Goal: Transaction & Acquisition: Obtain resource

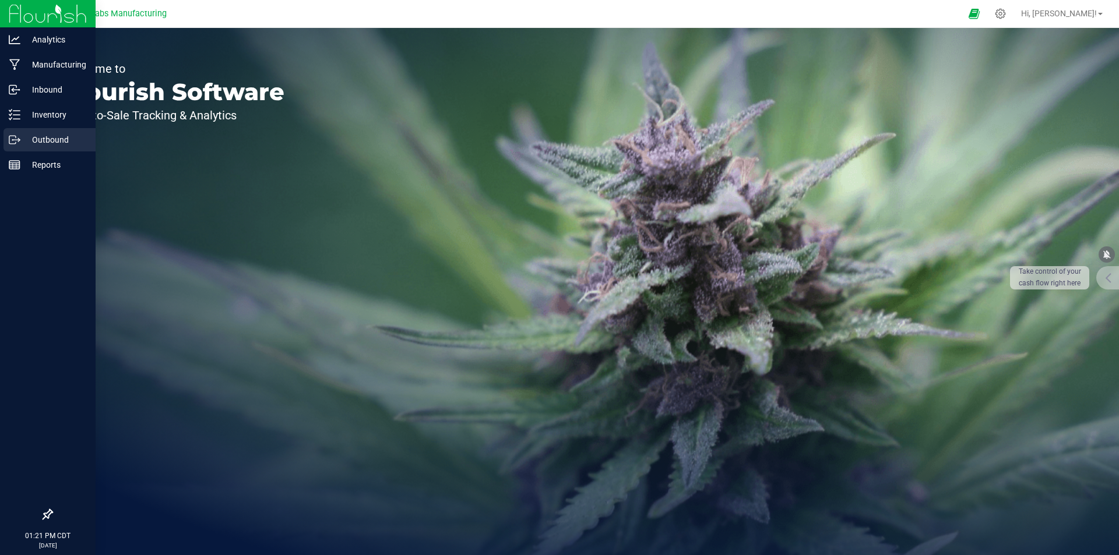
click at [43, 141] on p "Outbound" at bounding box center [55, 140] width 70 height 14
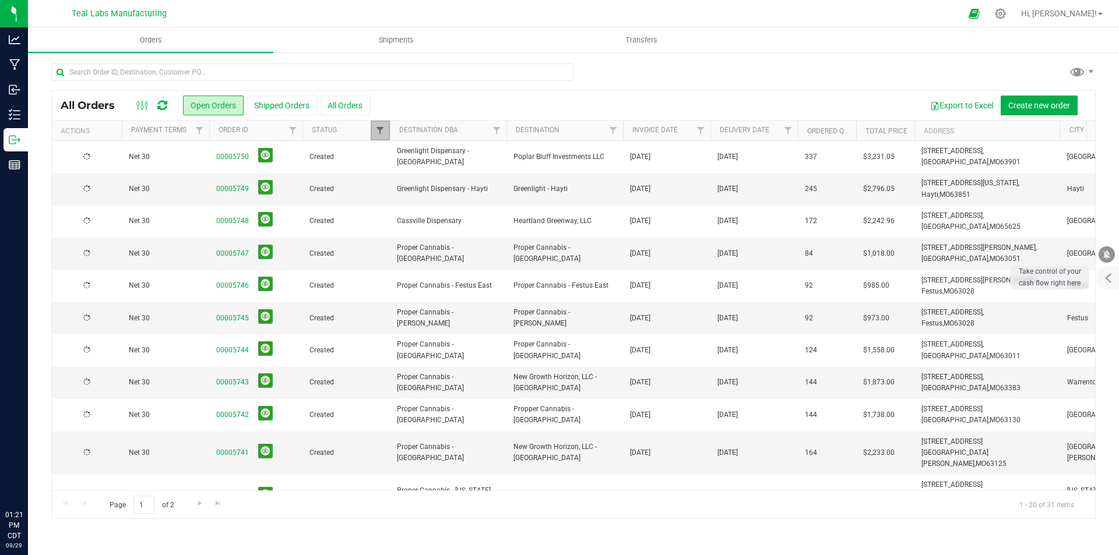
click at [380, 134] on span "Filter" at bounding box center [379, 130] width 9 height 9
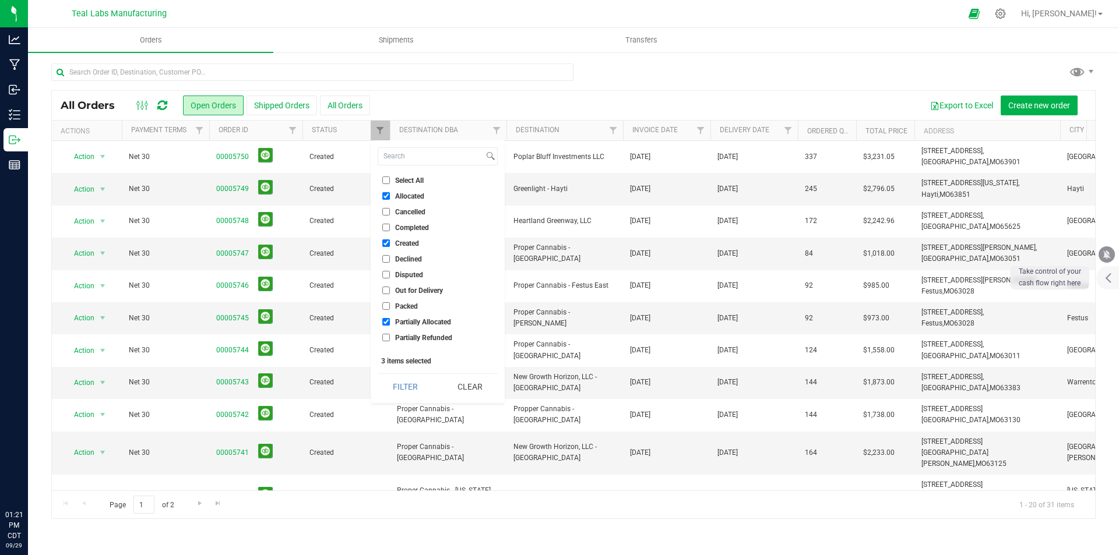
click at [387, 180] on input "Select All" at bounding box center [386, 181] width 8 height 8
checkbox input "true"
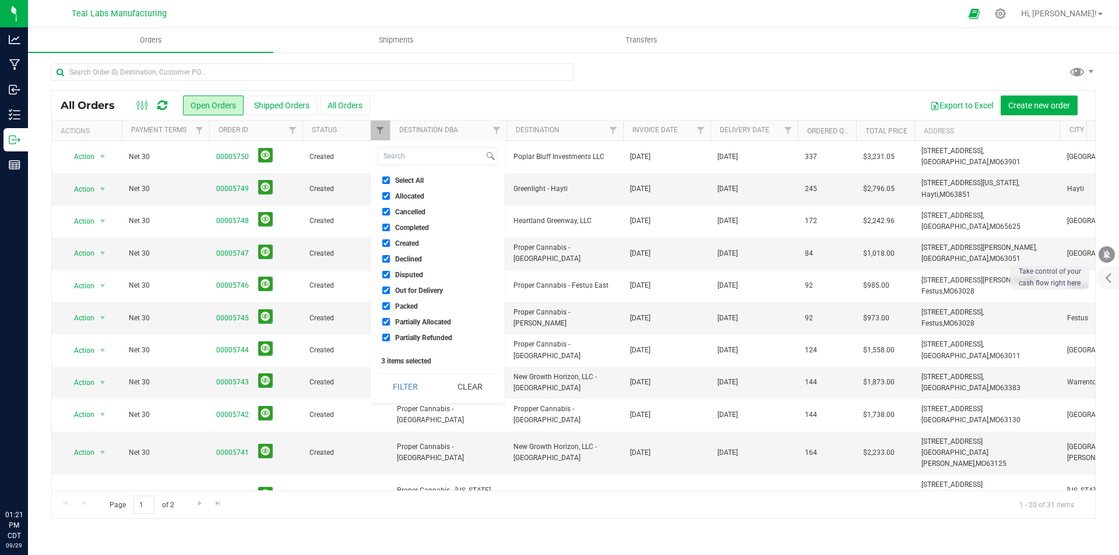
checkbox input "true"
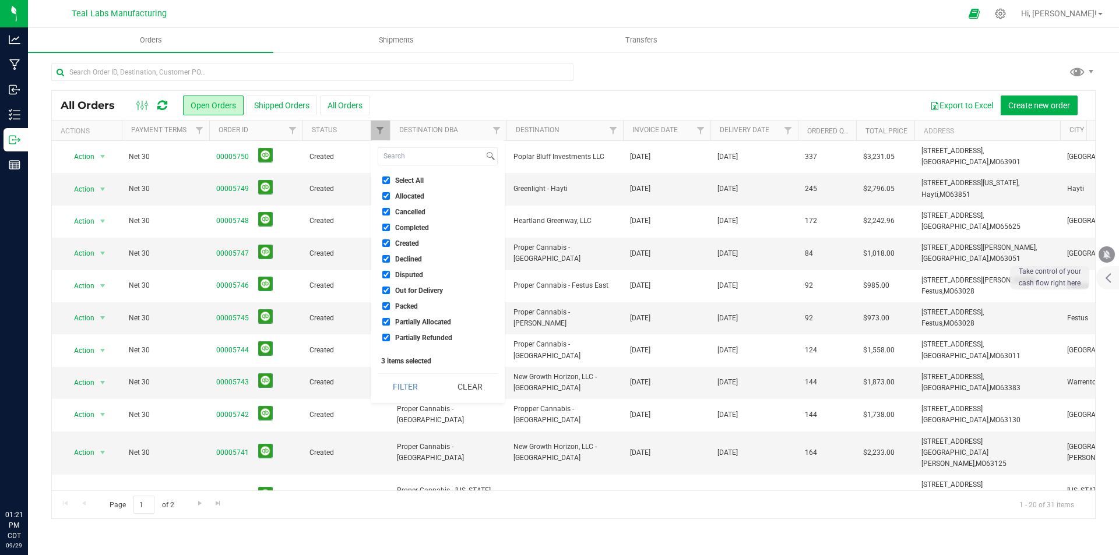
checkbox input "true"
click at [407, 386] on button "Filter" at bounding box center [406, 387] width 56 height 26
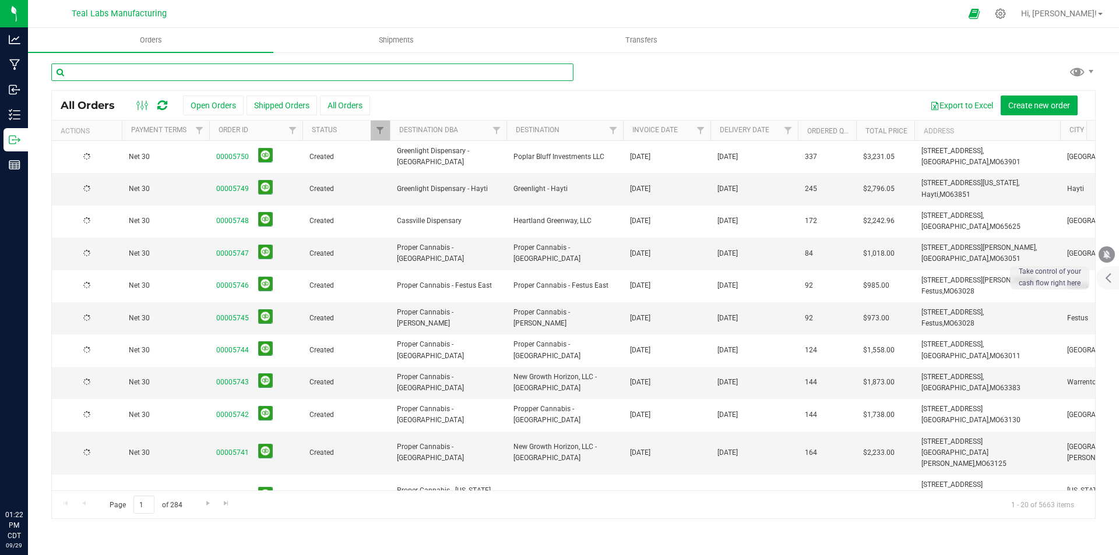
click at [251, 73] on input "text" at bounding box center [312, 72] width 522 height 17
type input "the forest"
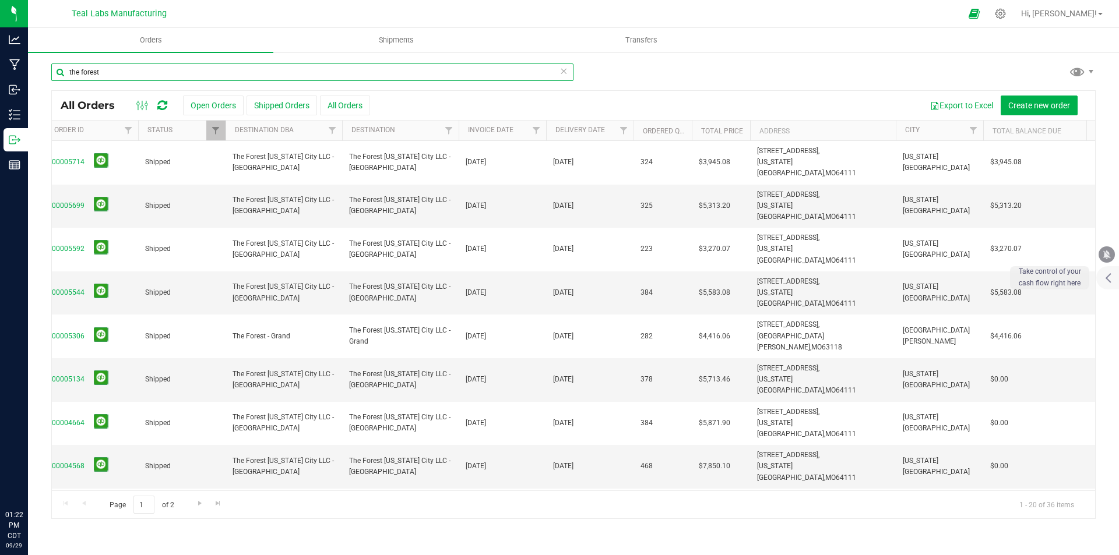
scroll to position [0, 160]
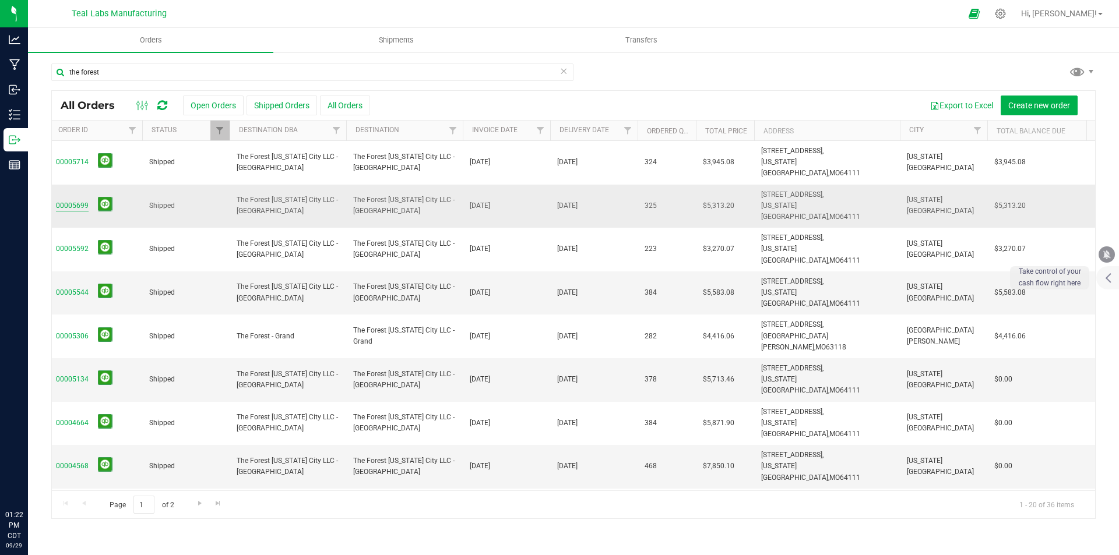
click at [83, 200] on link "00005699" at bounding box center [72, 205] width 33 height 11
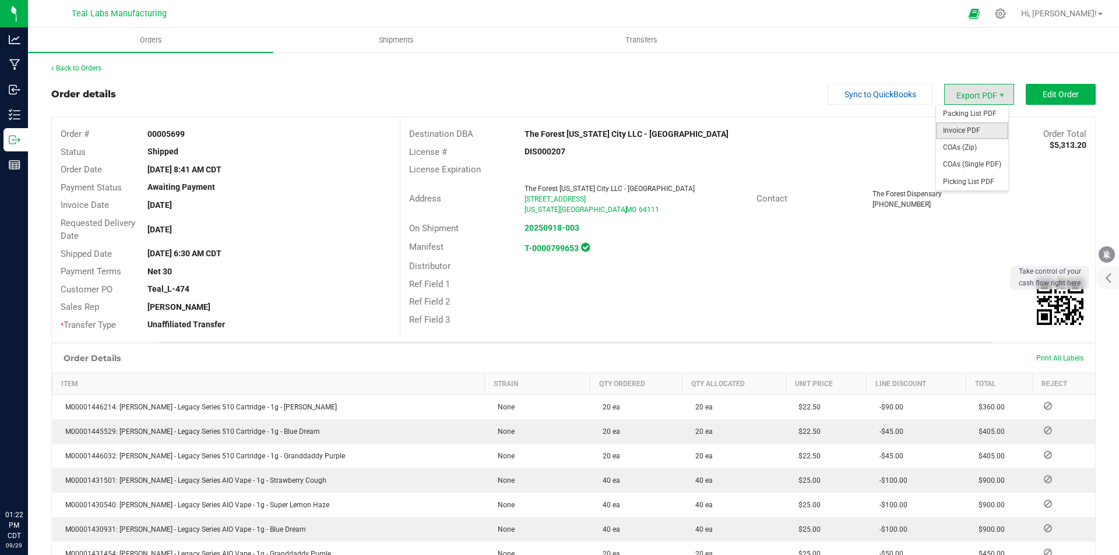
click at [979, 130] on span "Invoice PDF" at bounding box center [972, 130] width 72 height 17
